Goal: Check status: Check status

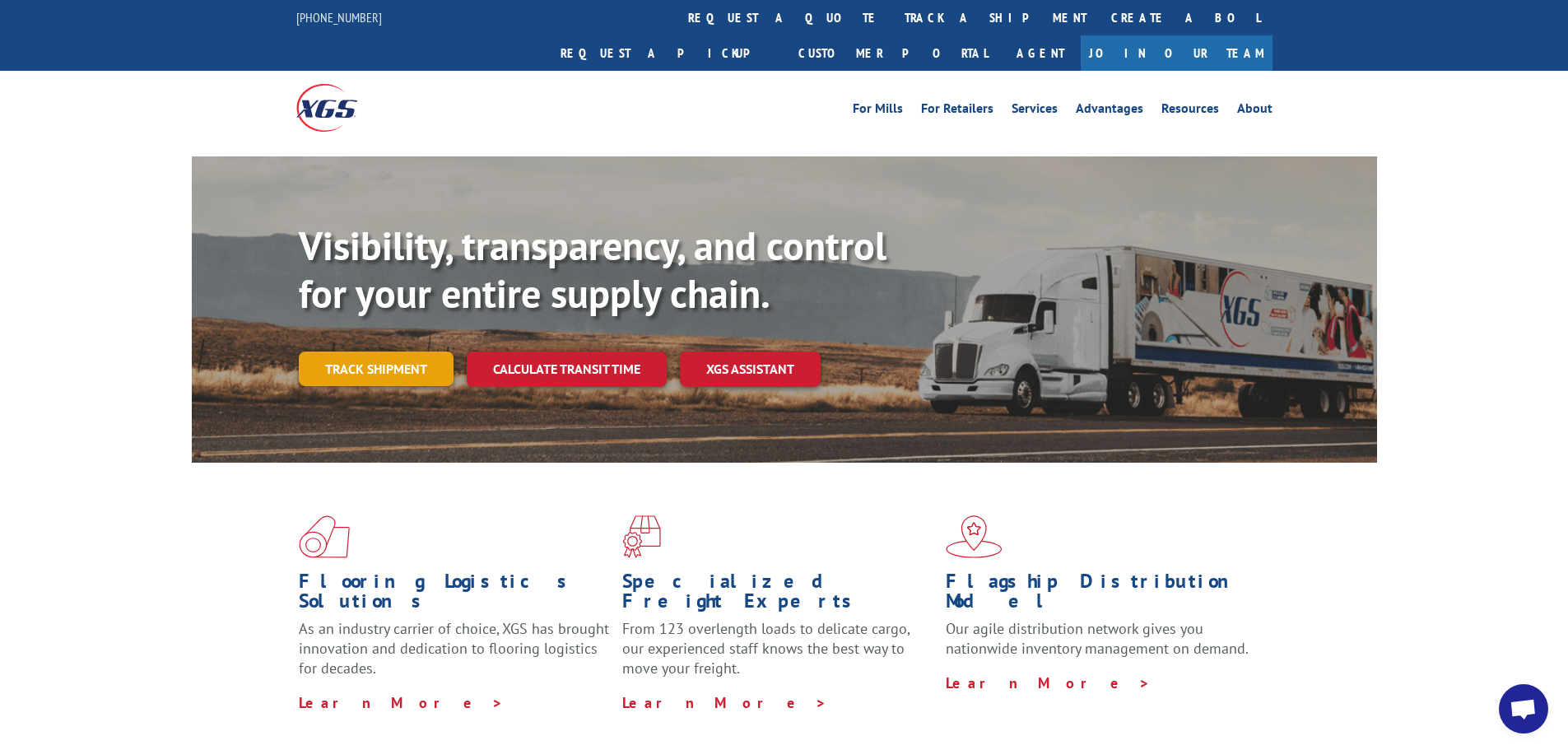
click at [397, 352] on link "Track shipment" at bounding box center [376, 369] width 155 height 34
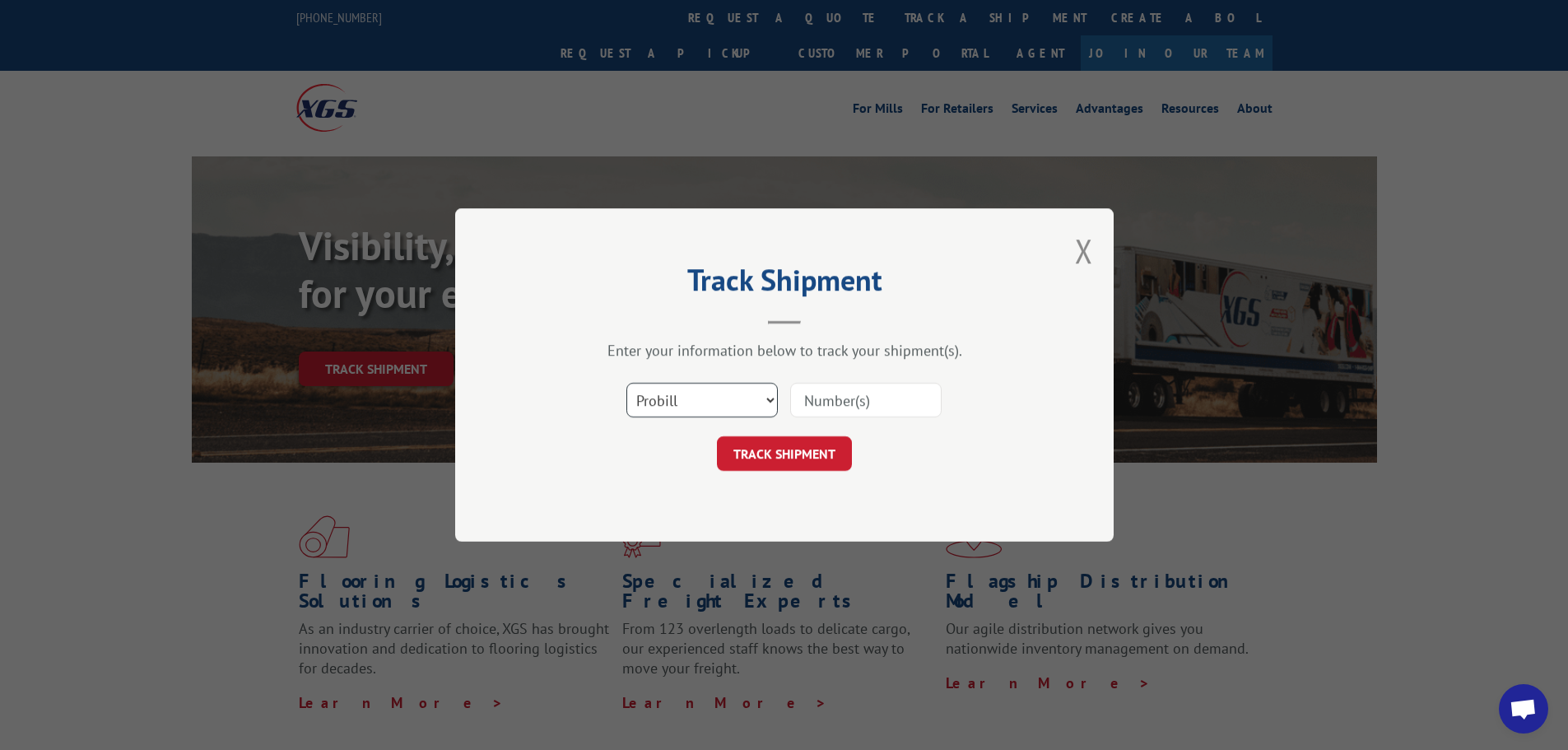
click at [723, 402] on select "Select category... Probill BOL PO" at bounding box center [702, 400] width 151 height 34
select select "po"
click at [626, 383] on select "Select category... Probill BOL PO" at bounding box center [702, 400] width 151 height 34
click at [819, 404] on input at bounding box center [866, 400] width 151 height 34
paste input "04522721"
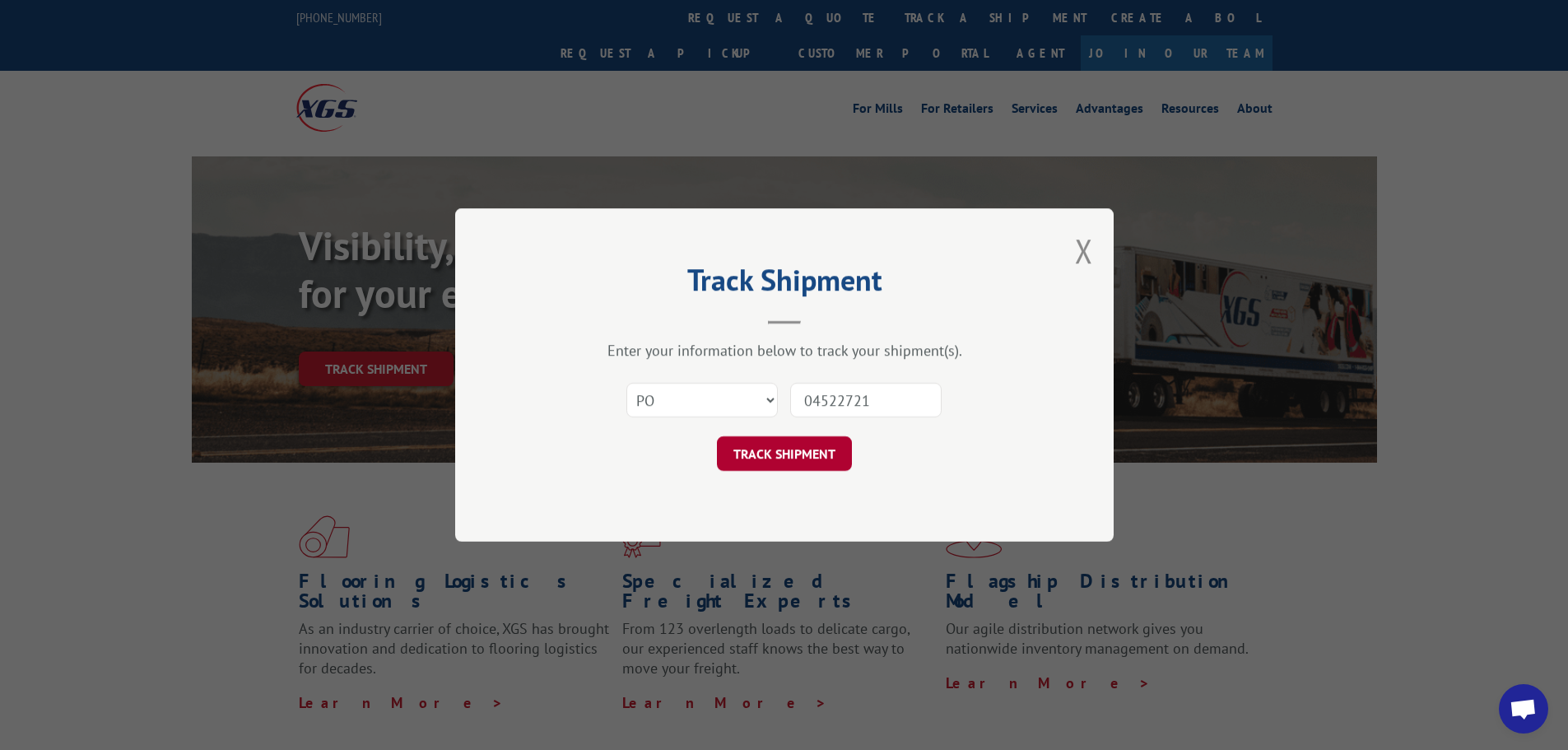
type input "04522721"
click at [740, 451] on button "TRACK SHIPMENT" at bounding box center [784, 454] width 135 height 34
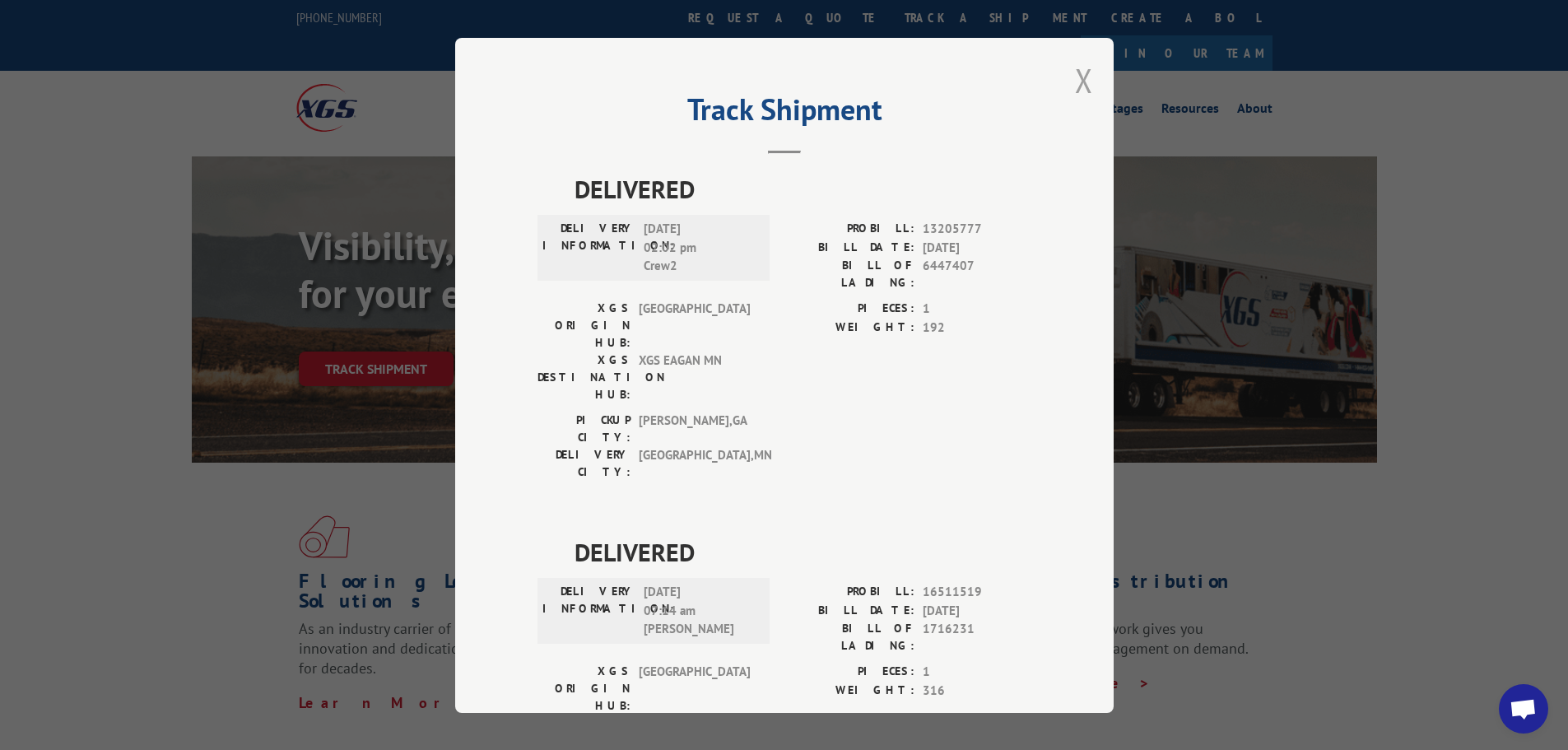
click at [1075, 84] on button "Close modal" at bounding box center [1084, 80] width 18 height 44
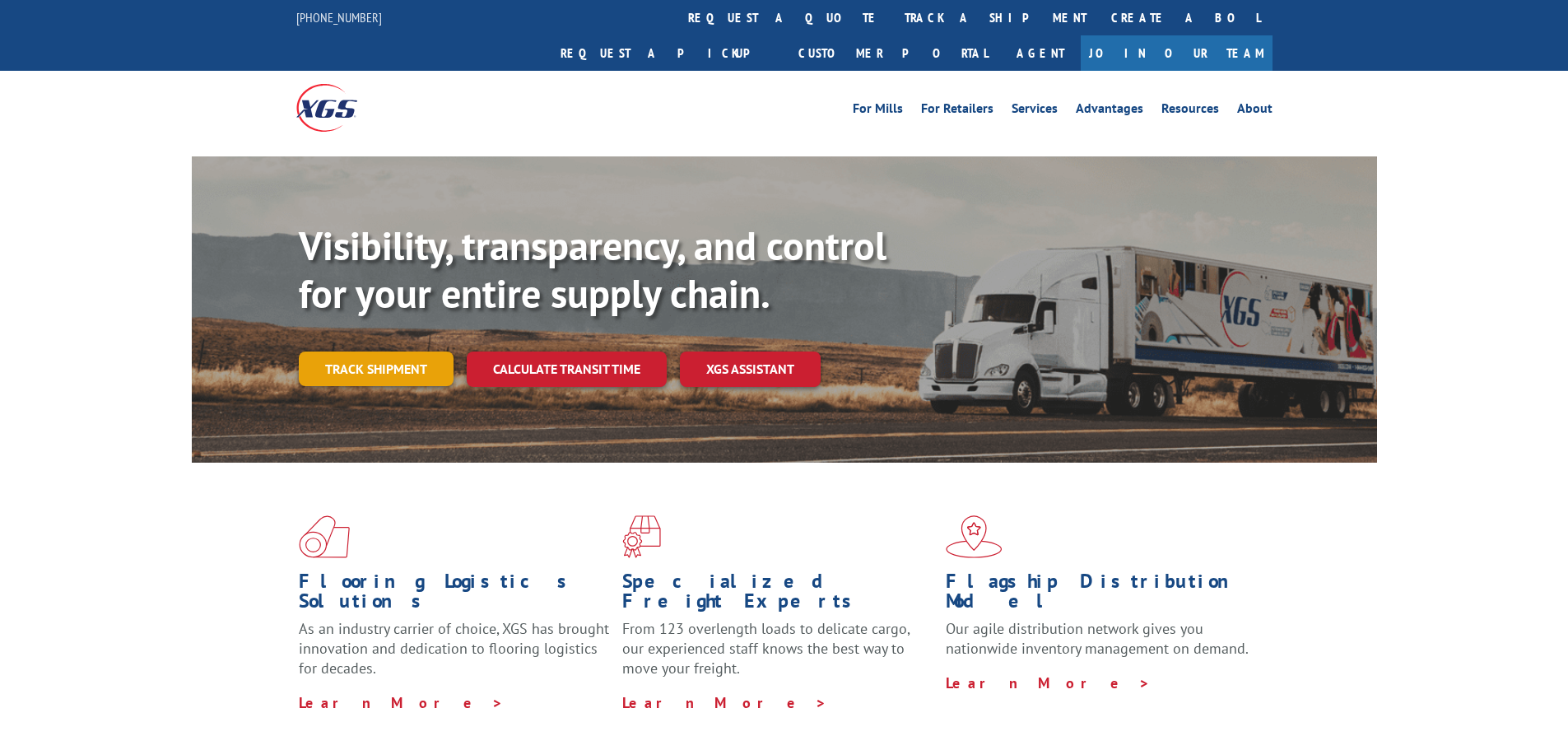
click at [306, 352] on link "Track shipment" at bounding box center [376, 369] width 155 height 34
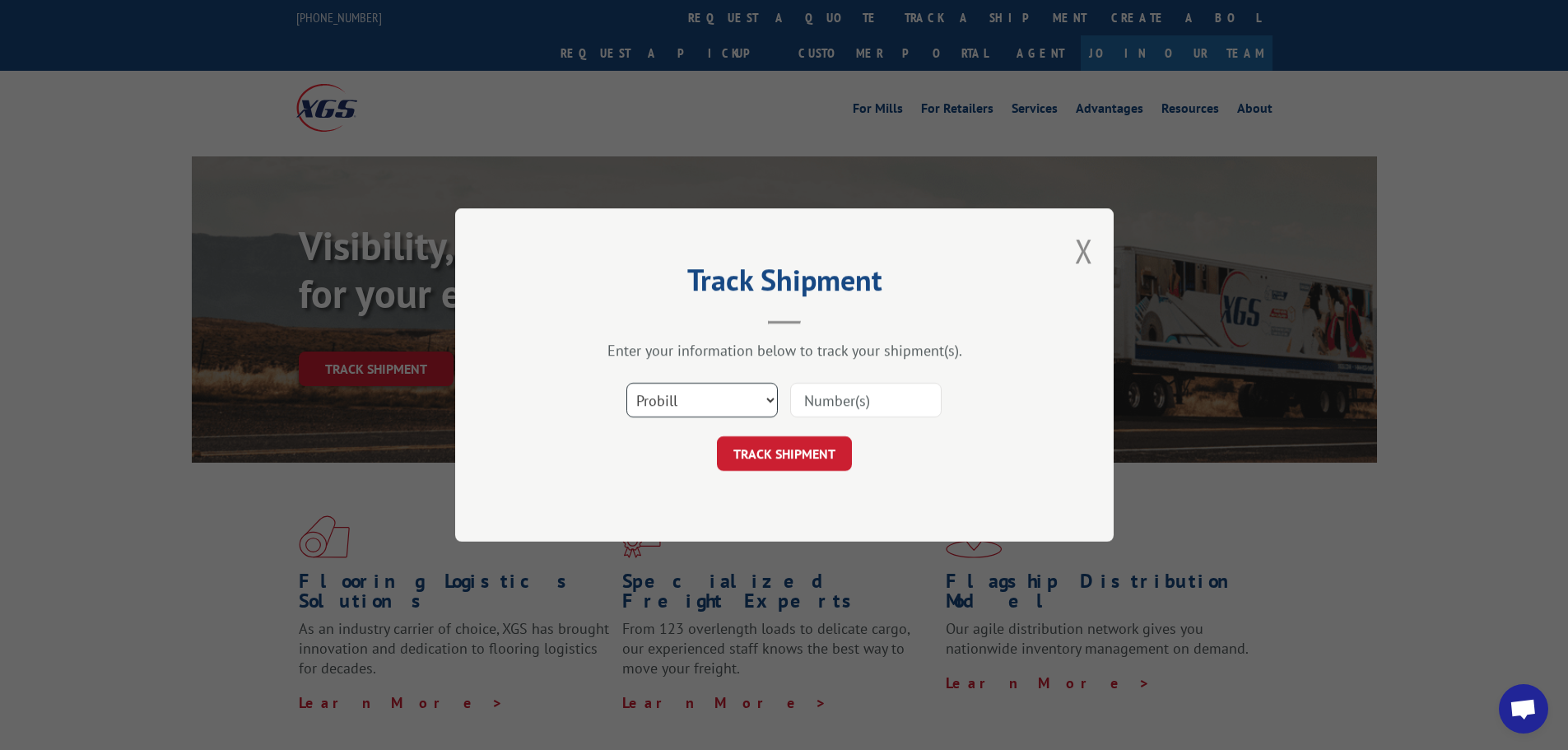
click at [662, 403] on select "Select category... Probill BOL PO" at bounding box center [702, 400] width 151 height 34
select select "po"
click at [626, 383] on select "Select category... Probill BOL PO" at bounding box center [702, 400] width 151 height 34
click at [886, 398] on input at bounding box center [866, 400] width 151 height 34
paste input "04522877"
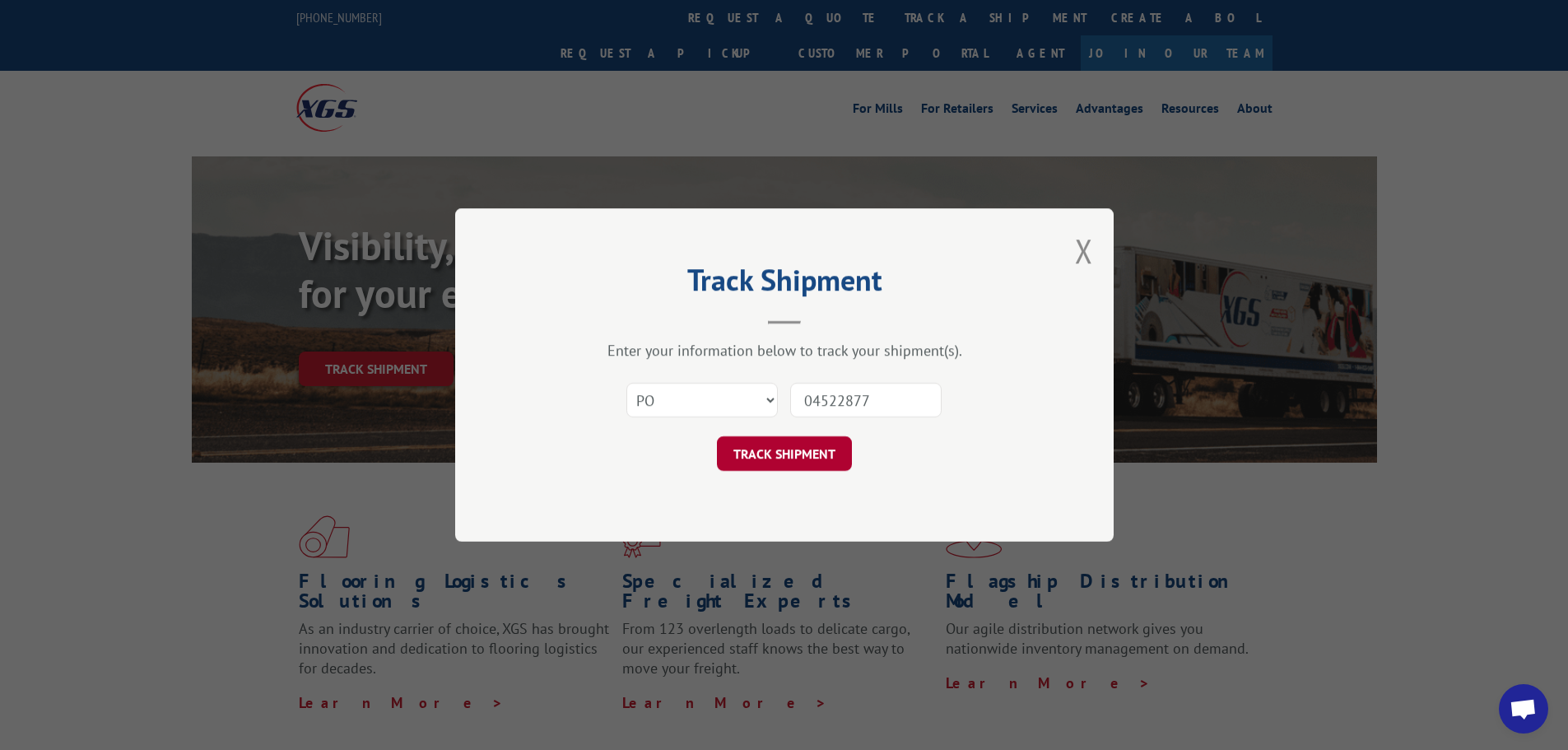
type input "04522877"
click at [760, 466] on button "TRACK SHIPMENT" at bounding box center [784, 454] width 135 height 34
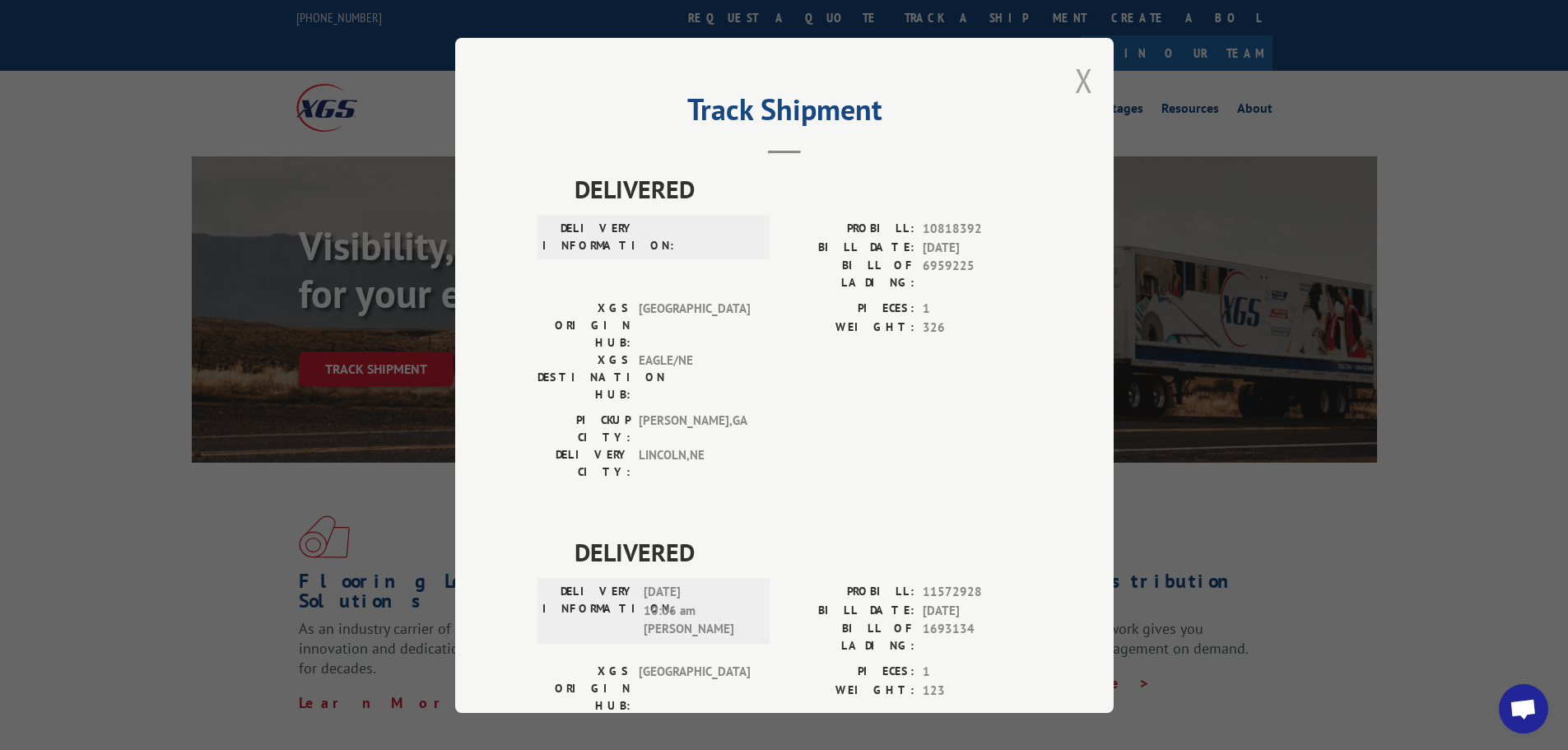
click at [1075, 79] on button "Close modal" at bounding box center [1084, 80] width 18 height 44
